Goal: Navigation & Orientation: Find specific page/section

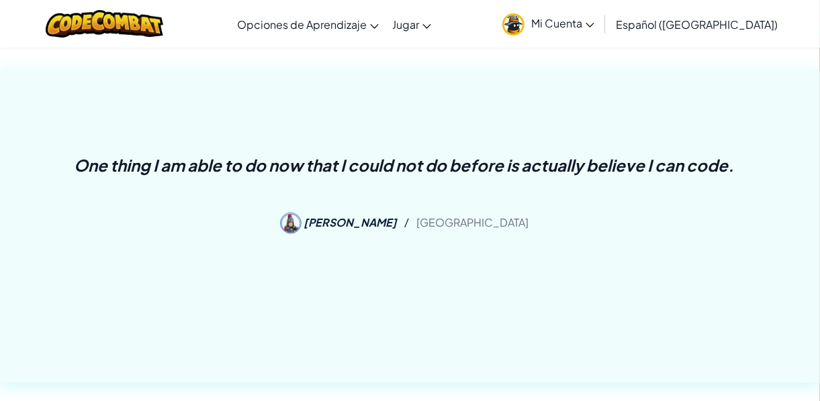
scroll to position [291, 0]
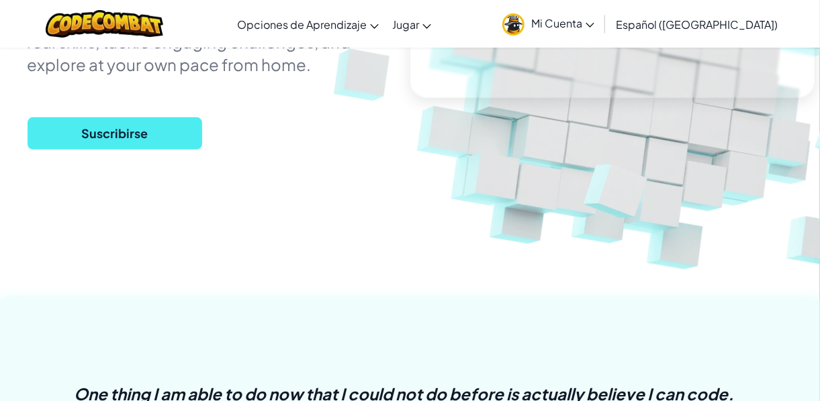
click at [594, 17] on span "Mi Cuenta" at bounding box center [562, 23] width 63 height 14
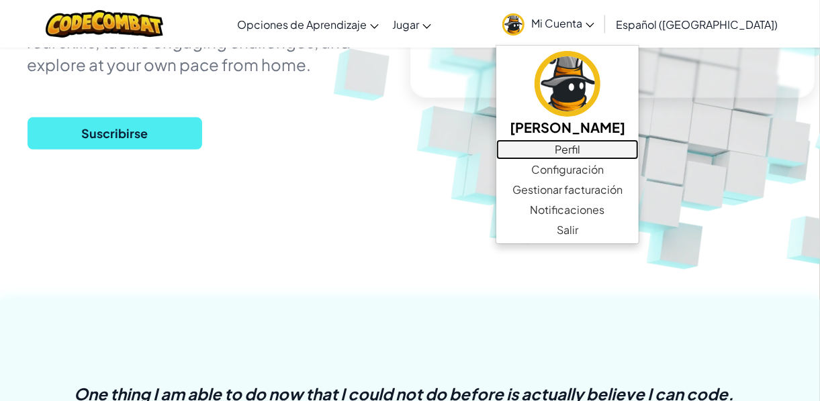
click at [596, 154] on link "Perfil" at bounding box center [567, 150] width 142 height 20
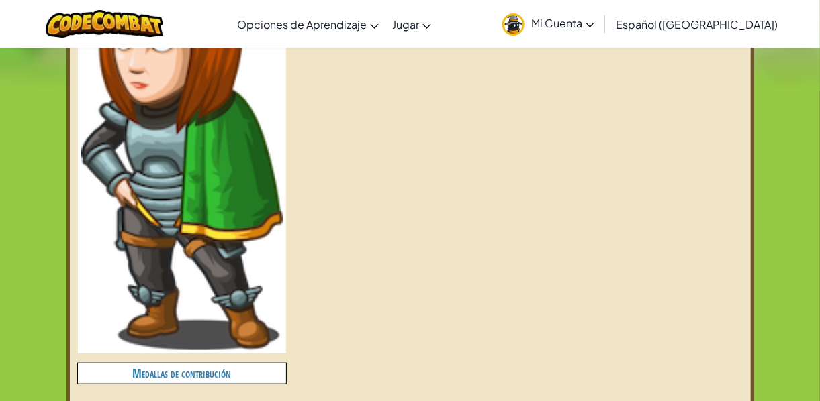
scroll to position [482, 0]
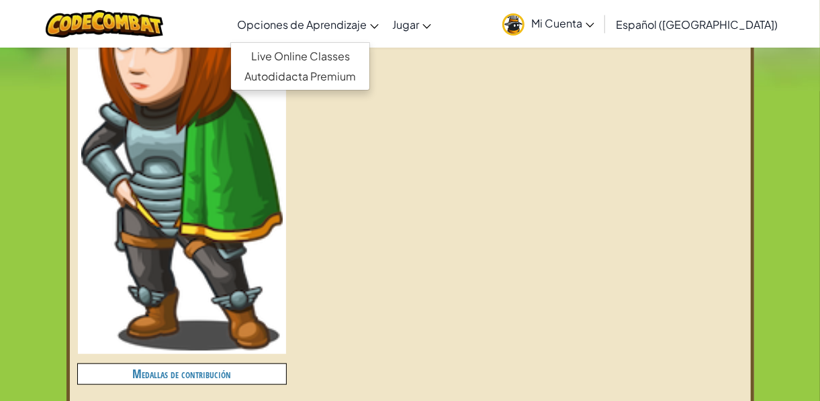
click at [367, 27] on span "Opciones de Aprendizaje" at bounding box center [302, 24] width 130 height 14
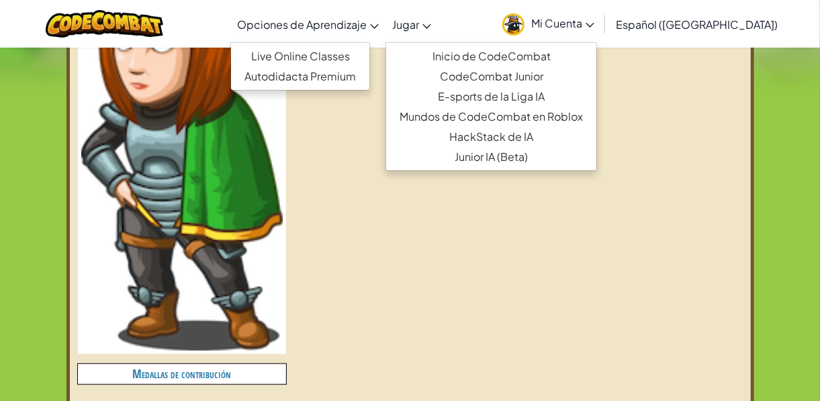
click at [438, 29] on link "Jugar" at bounding box center [411, 24] width 52 height 36
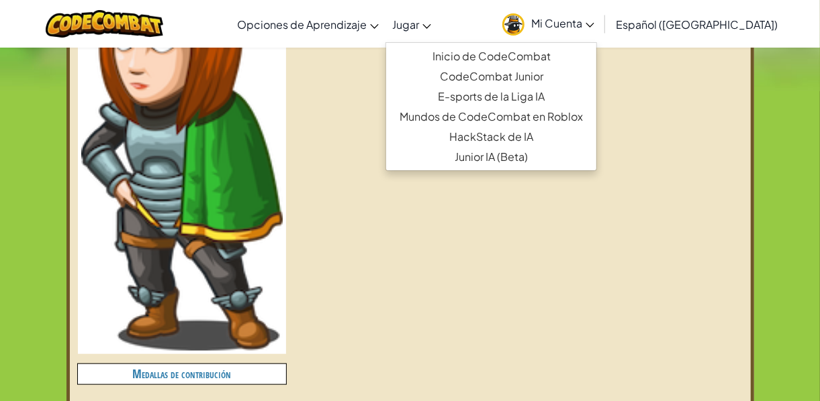
click at [623, 199] on div "[PERSON_NAME] desbloqueados 14 / 21 Nivel 1 Inventario Medallas de contribución…" at bounding box center [410, 11] width 685 height 765
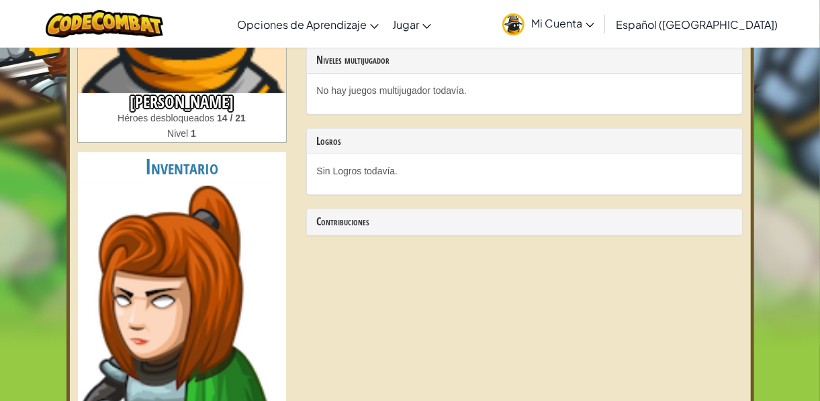
scroll to position [224, 0]
